Goal: Task Accomplishment & Management: Manage account settings

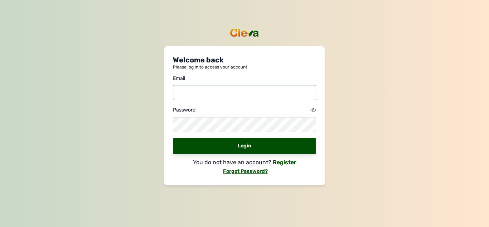
click at [255, 96] on input "email" at bounding box center [244, 92] width 143 height 15
type input "[EMAIL_ADDRESS][DOMAIN_NAME]"
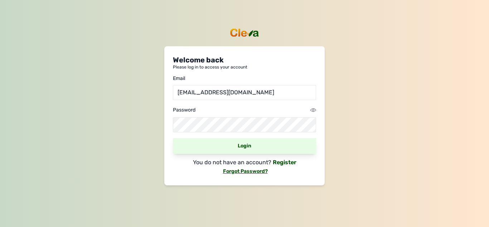
click at [250, 143] on div "Login" at bounding box center [244, 146] width 143 height 16
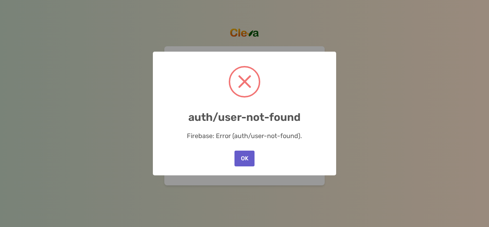
click at [247, 162] on button "OK" at bounding box center [245, 158] width 20 height 16
